Goal: Task Accomplishment & Management: Use online tool/utility

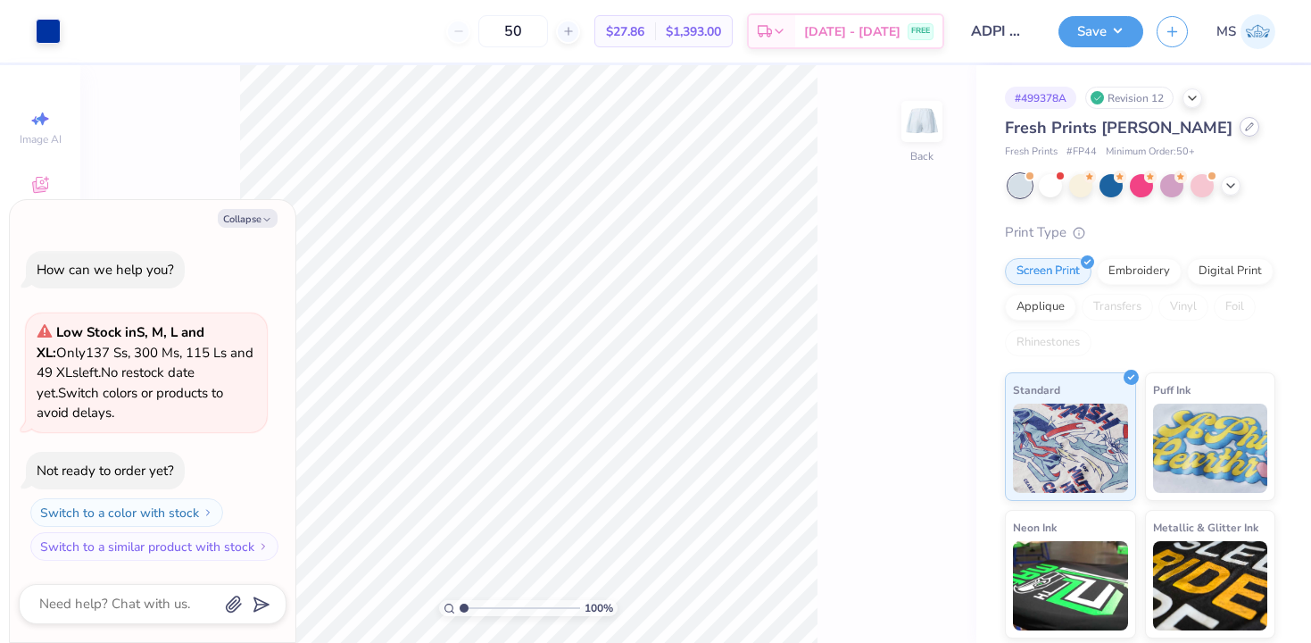
click at [1245, 130] on icon at bounding box center [1249, 126] width 9 height 9
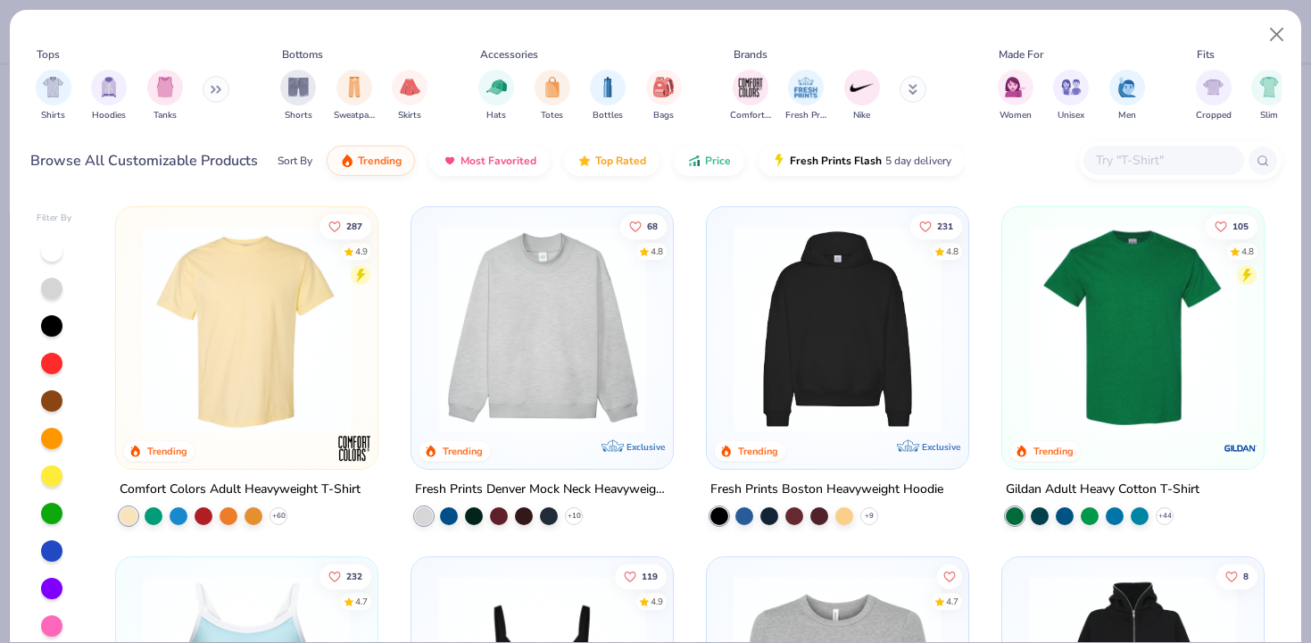
type textarea "x"
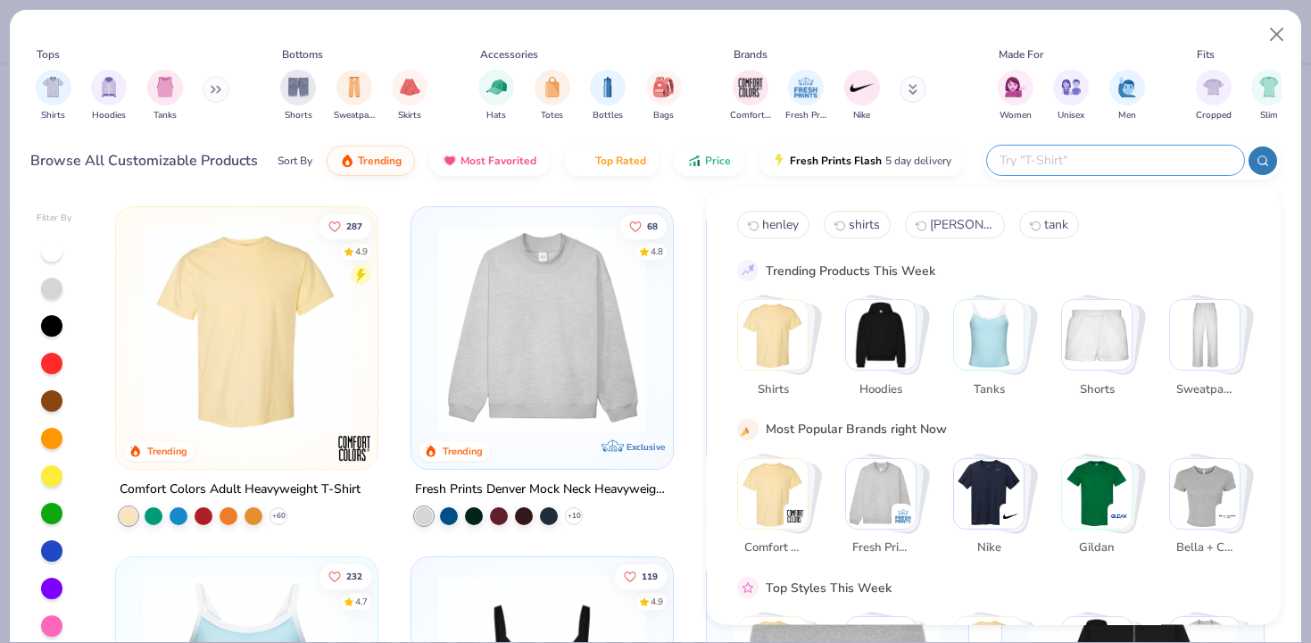
click at [1116, 162] on input "text" at bounding box center [1115, 160] width 234 height 21
type input "shorts"
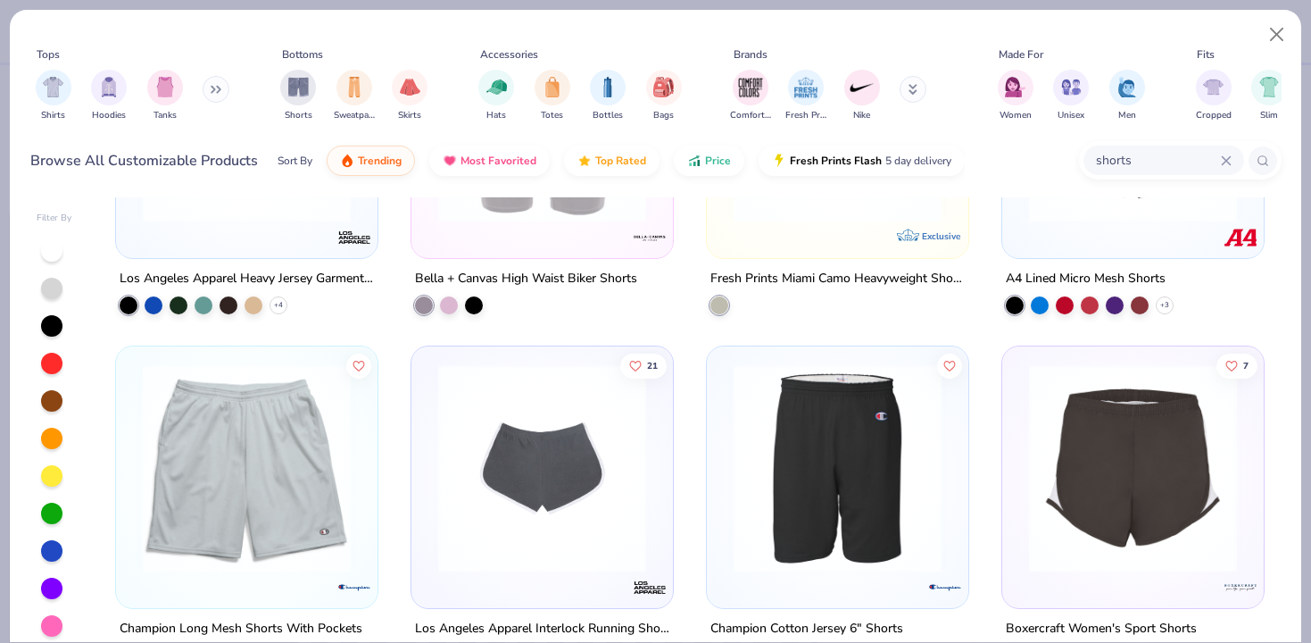
scroll to position [915, 0]
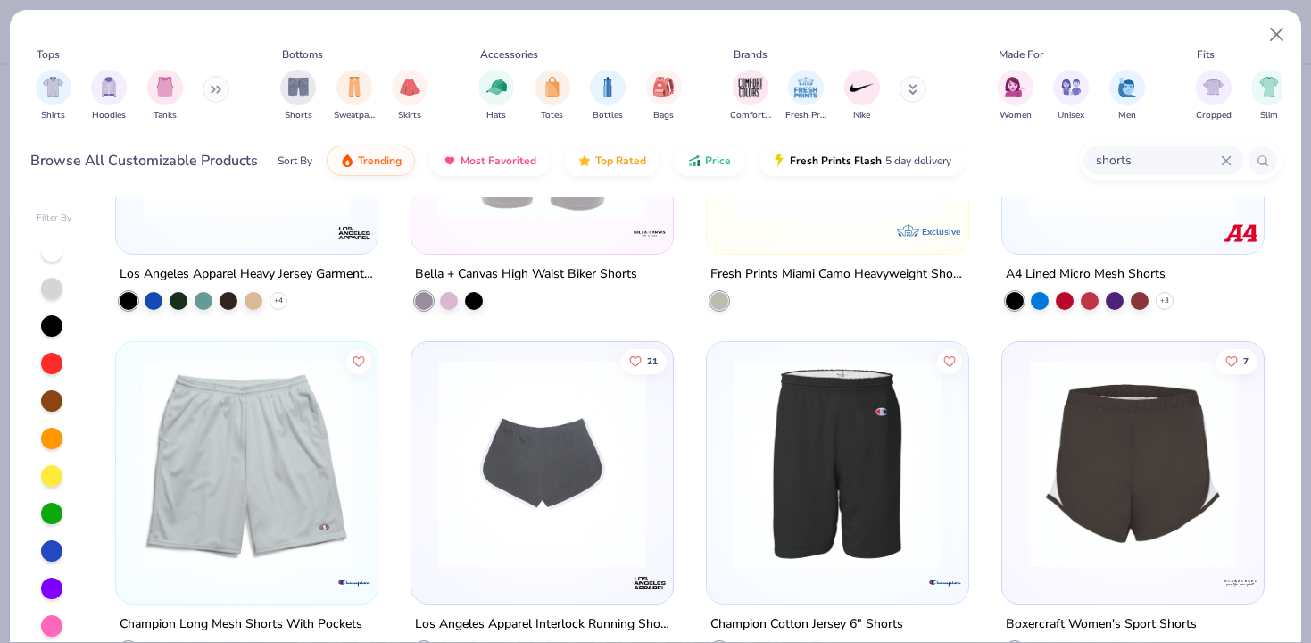
click at [603, 482] on img at bounding box center [542, 464] width 226 height 208
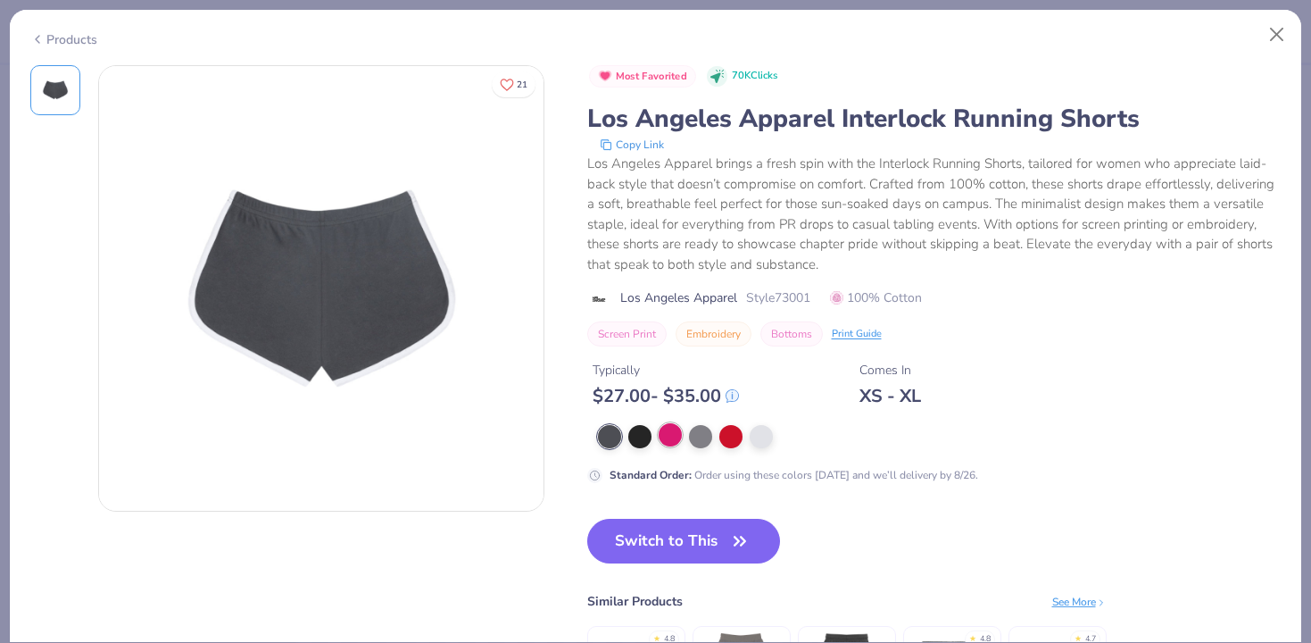
click at [674, 435] on div at bounding box center [670, 434] width 23 height 23
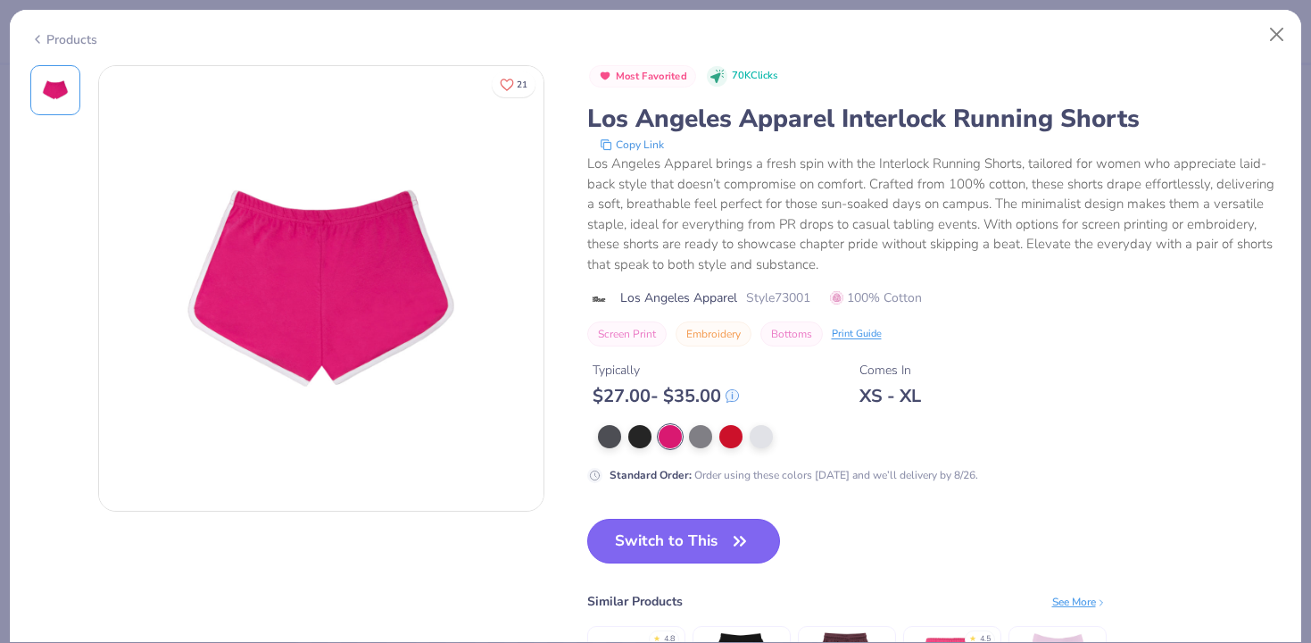
click at [687, 536] on button "Switch to This" at bounding box center [684, 540] width 194 height 45
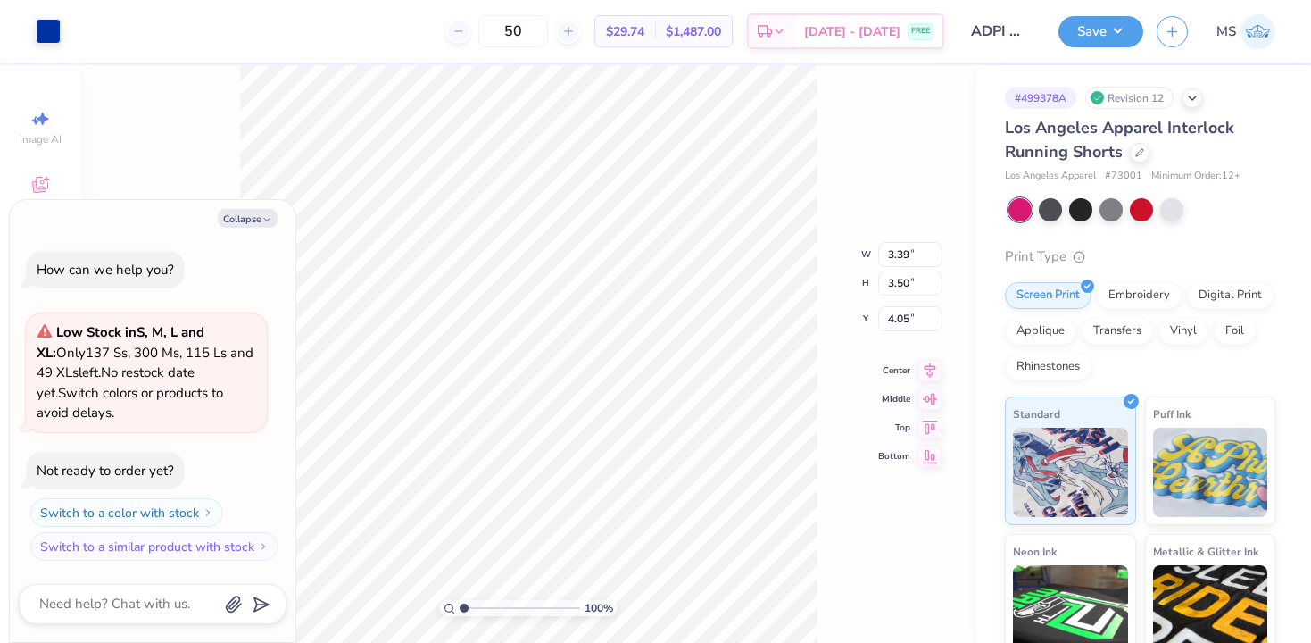
type textarea "x"
type input "2.37"
click at [54, 29] on div at bounding box center [48, 29] width 25 height 25
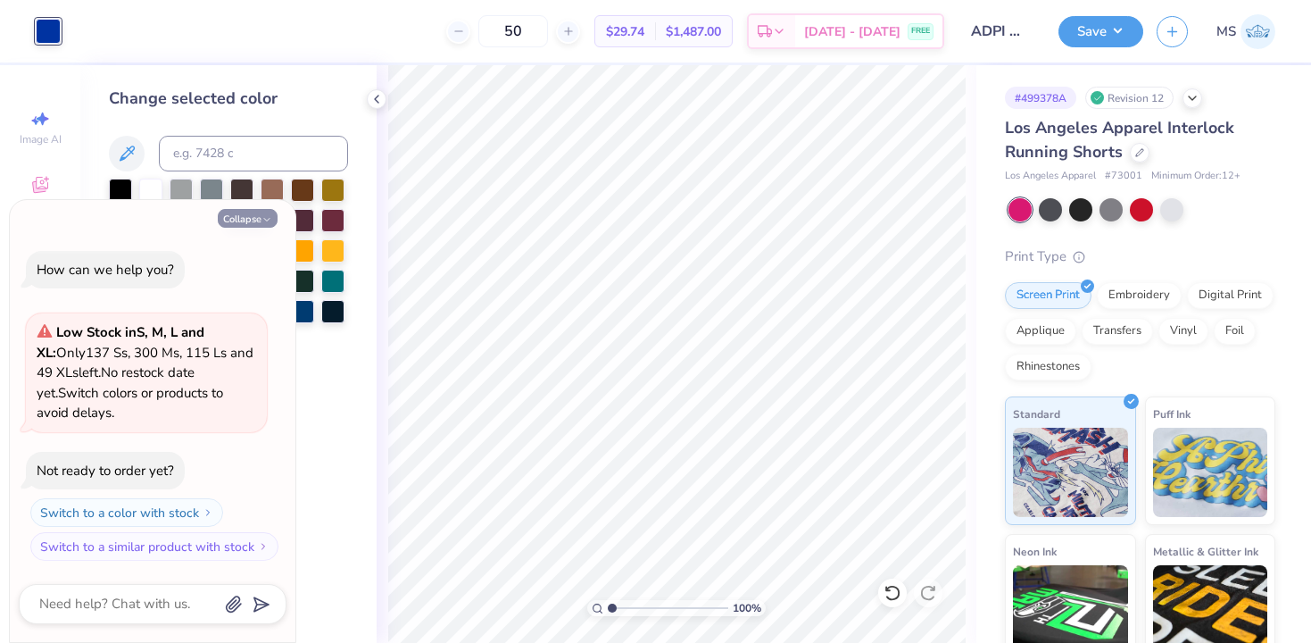
click at [238, 211] on button "Collapse" at bounding box center [248, 218] width 60 height 19
type textarea "x"
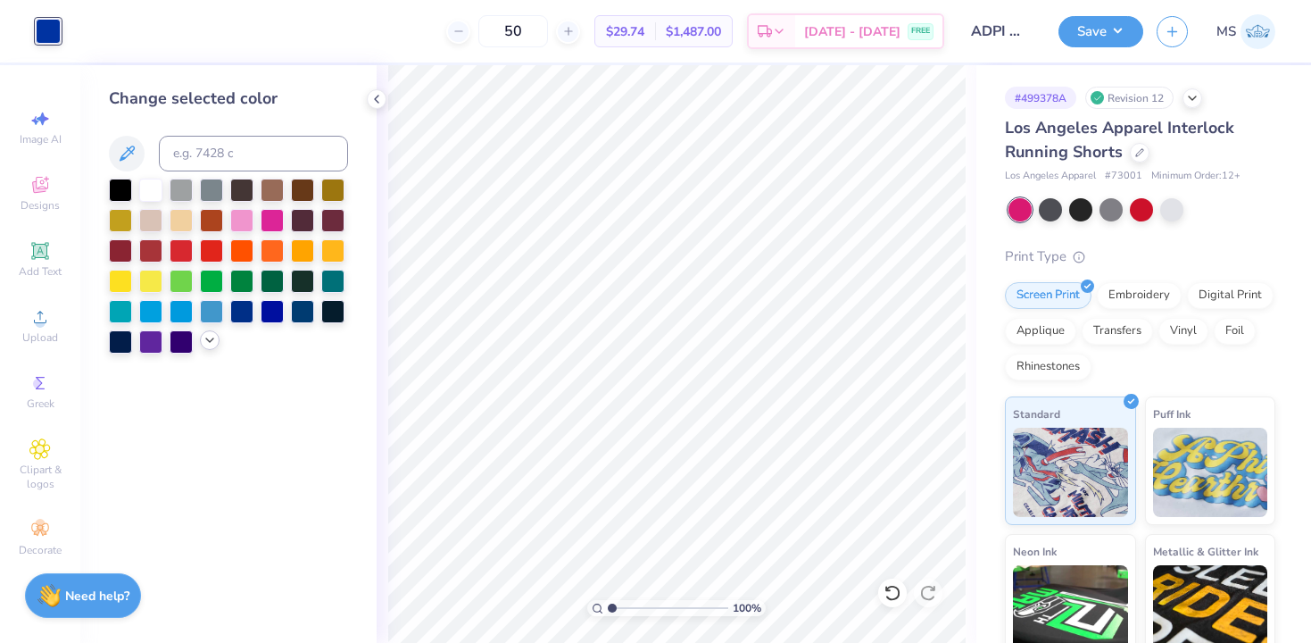
click at [203, 343] on icon at bounding box center [210, 340] width 14 height 14
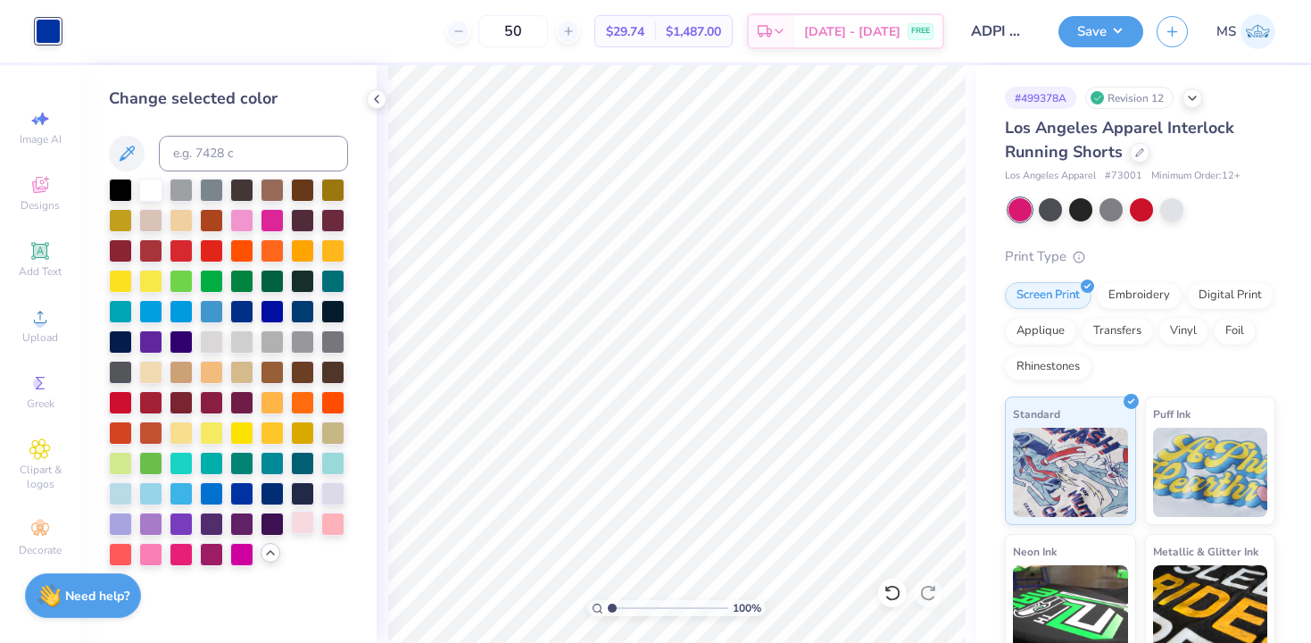
click at [302, 532] on div at bounding box center [302, 521] width 23 height 23
